Goal: Task Accomplishment & Management: Use online tool/utility

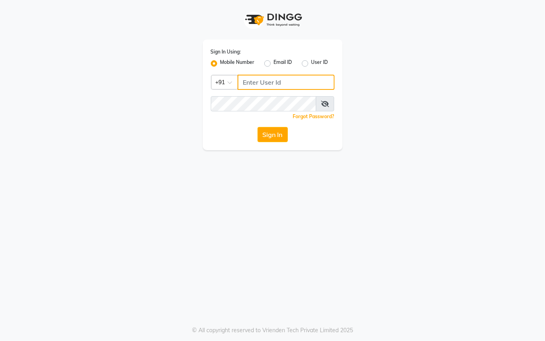
click at [258, 81] on input "Username" at bounding box center [285, 82] width 97 height 15
type input "9250497887"
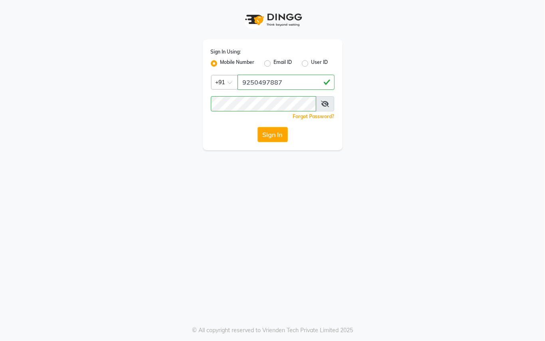
drag, startPoint x: 233, startPoint y: 168, endPoint x: 243, endPoint y: 164, distance: 11.4
click at [243, 164] on div "Sign In Using: Mobile Number Email ID User ID Country Code × [PHONE_NUMBER] Rem…" at bounding box center [272, 170] width 545 height 341
click at [279, 132] on button "Sign In" at bounding box center [272, 134] width 30 height 15
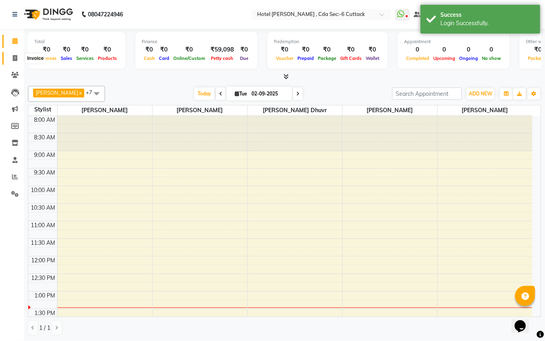
click at [13, 56] on icon at bounding box center [15, 58] width 4 height 6
select select "7840"
select select "service"
